Goal: Task Accomplishment & Management: Use online tool/utility

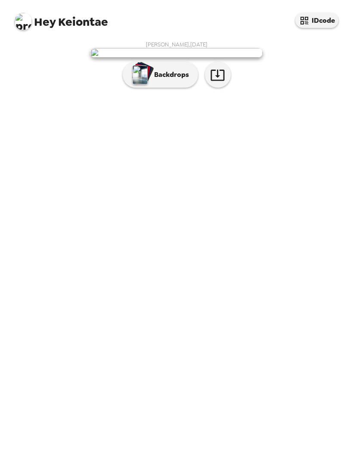
click at [164, 80] on p "Backdrops" at bounding box center [169, 75] width 39 height 10
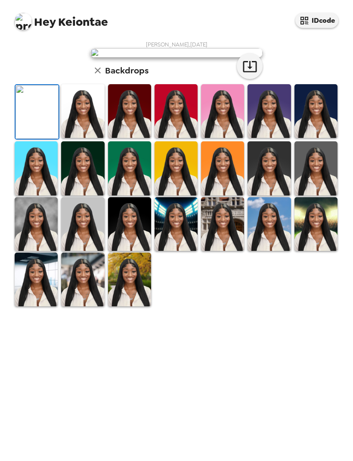
click at [221, 138] on img at bounding box center [222, 111] width 43 height 54
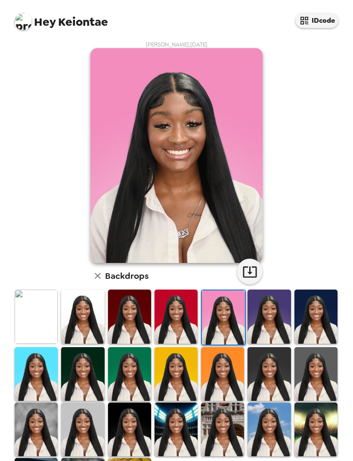
click at [227, 325] on img at bounding box center [223, 318] width 43 height 54
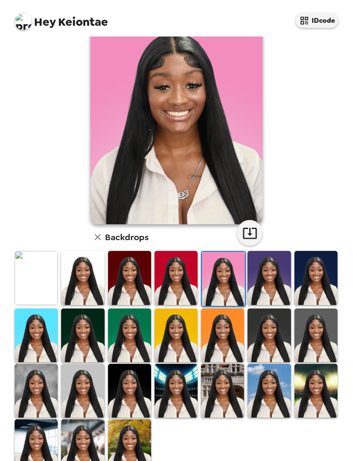
scroll to position [38, 0]
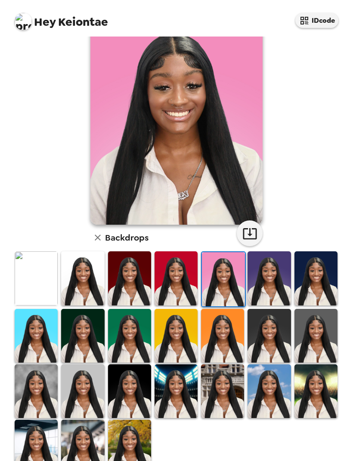
click at [136, 267] on img at bounding box center [129, 279] width 43 height 54
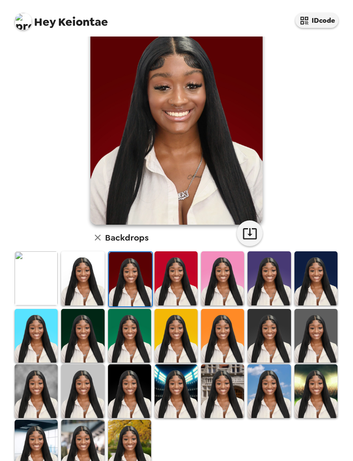
scroll to position [37, 0]
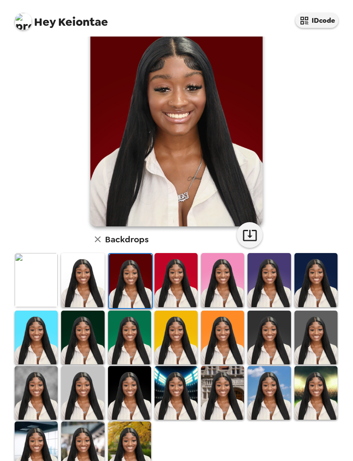
click at [131, 279] on img at bounding box center [130, 281] width 43 height 54
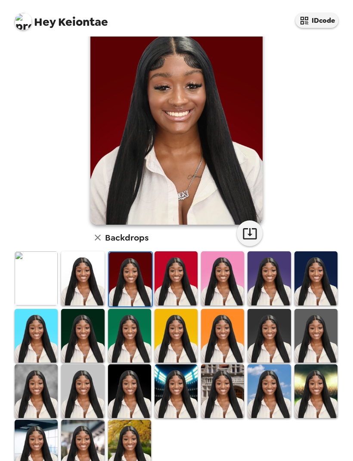
click at [120, 406] on img at bounding box center [129, 392] width 43 height 54
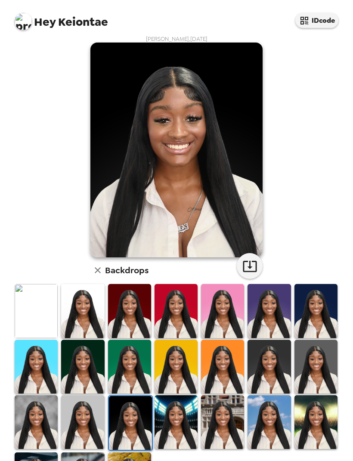
scroll to position [5, 0]
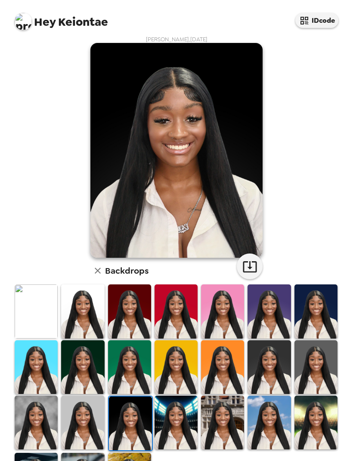
click at [43, 428] on img at bounding box center [36, 423] width 43 height 54
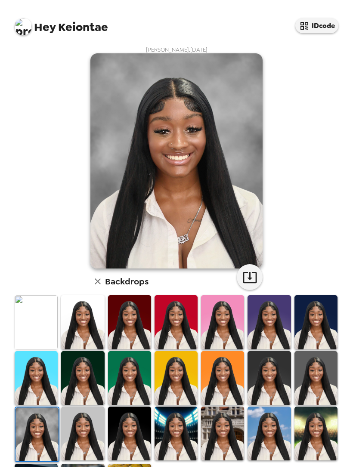
scroll to position [0, 0]
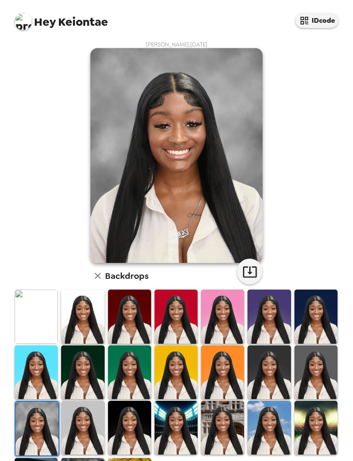
click at [244, 287] on div "[PERSON_NAME] , [DATE] Backdrops" at bounding box center [176, 277] width 327 height 473
click at [254, 267] on icon "button" at bounding box center [249, 271] width 15 height 15
click at [254, 273] on icon "button" at bounding box center [249, 271] width 15 height 15
click at [117, 308] on img at bounding box center [129, 317] width 43 height 54
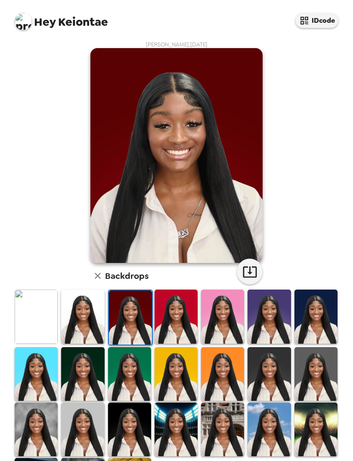
click at [124, 312] on img at bounding box center [130, 318] width 43 height 54
click at [27, 325] on img at bounding box center [36, 317] width 43 height 54
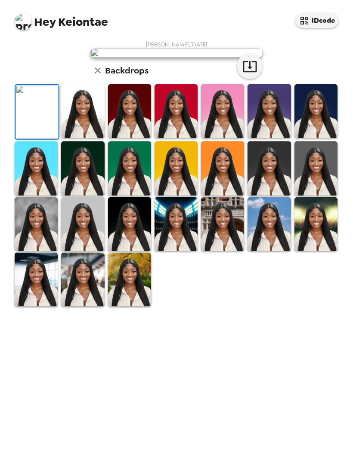
click at [250, 79] on button "button" at bounding box center [249, 66] width 26 height 26
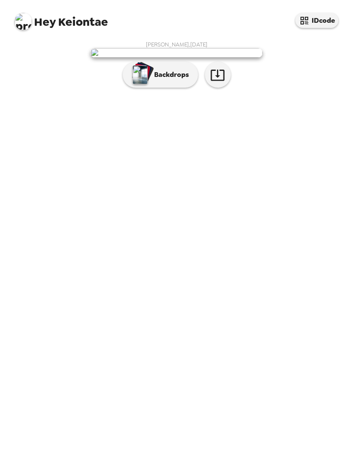
click at [222, 81] on icon "button" at bounding box center [217, 75] width 14 height 11
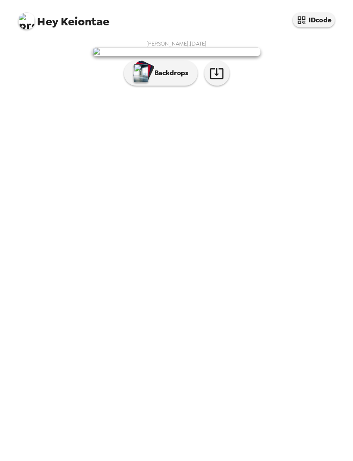
scroll to position [10, 0]
